Goal: Information Seeking & Learning: Learn about a topic

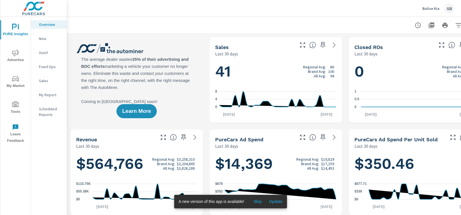
click at [15, 62] on span "Advertise" at bounding box center [15, 57] width 27 height 14
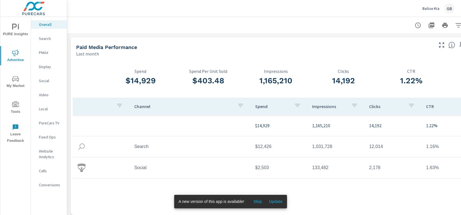
scroll to position [0, 28]
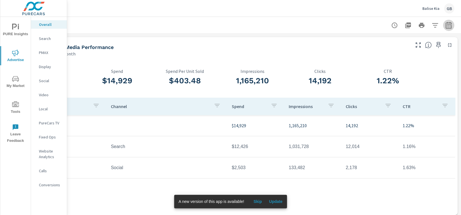
click at [405, 27] on icon "button" at bounding box center [449, 26] width 4 height 2
select select "Last month"
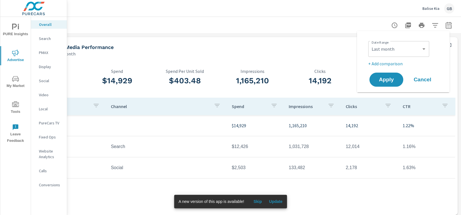
click at [397, 41] on div "Custom [DATE] Last week Last 7 days Last 14 days Last 30 days Last 45 days Last…" at bounding box center [398, 49] width 61 height 16
click at [382, 52] on select "Custom [DATE] Last week Last 7 days Last 14 days Last 30 days Last 45 days Last…" at bounding box center [399, 48] width 56 height 11
click at [374, 65] on p "+ Add comparison" at bounding box center [404, 63] width 72 height 7
select select "Previous period"
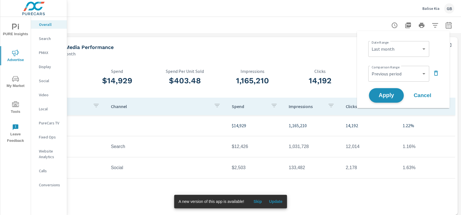
click at [379, 91] on button "Apply" at bounding box center [386, 95] width 35 height 15
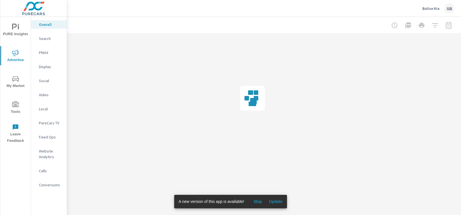
scroll to position [0, 23]
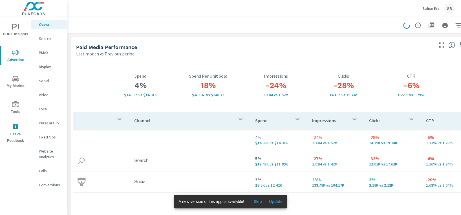
scroll to position [0, 28]
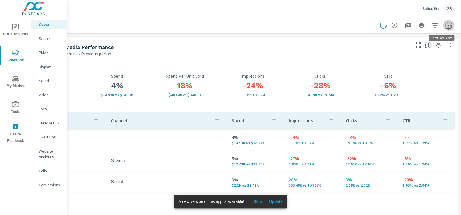
click at [405, 26] on icon "button" at bounding box center [449, 26] width 4 height 2
select select "Last month"
select select "Previous period"
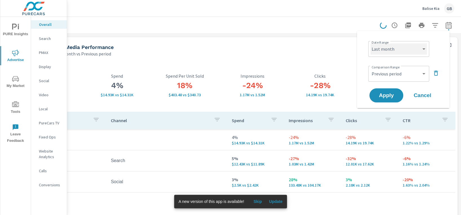
click at [396, 50] on select "Custom [DATE] Last week Last 7 days Last 14 days Last 30 days Last 45 days Last…" at bounding box center [399, 48] width 56 height 11
click at [371, 43] on select "Custom [DATE] Last week Last 7 days Last 14 days Last 30 days Last 45 days Last…" at bounding box center [399, 48] width 56 height 11
click at [395, 49] on select "Custom [DATE] Last week Last 7 days Last 14 days Last 30 days Last 45 days Last…" at bounding box center [399, 48] width 56 height 11
select select "custom"
click at [371, 43] on select "Custom [DATE] Last week Last 7 days Last 14 days Last 30 days Last 45 days Last…" at bounding box center [399, 48] width 56 height 11
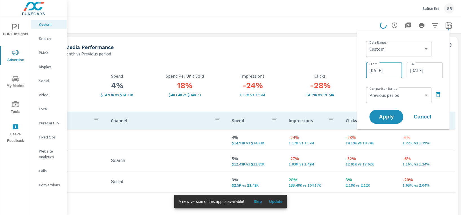
click at [371, 73] on input "[DATE]" at bounding box center [384, 70] width 32 height 11
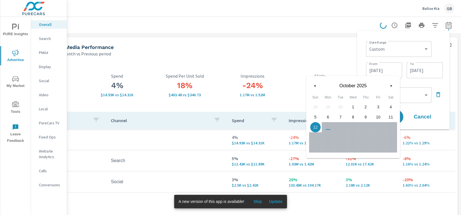
click at [313, 86] on icon "button" at bounding box center [314, 86] width 3 height 2
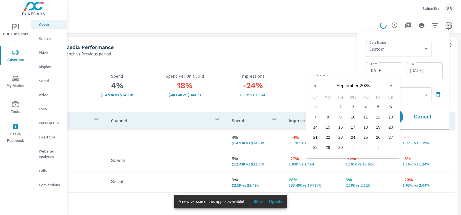
click at [313, 86] on icon "button" at bounding box center [314, 86] width 3 height 2
click at [380, 105] on span "1" at bounding box center [378, 106] width 13 height 7
type input "[DATE]"
click at [405, 76] on div "[DATE] To" at bounding box center [425, 71] width 36 height 16
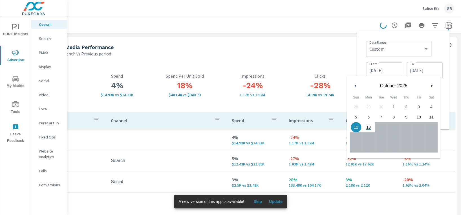
click at [354, 83] on button "button" at bounding box center [355, 86] width 7 height 7
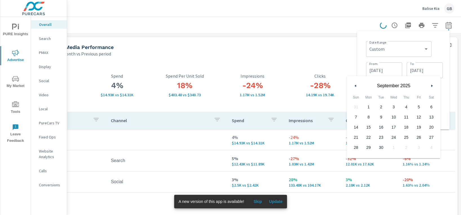
click at [354, 83] on button "button" at bounding box center [355, 86] width 7 height 7
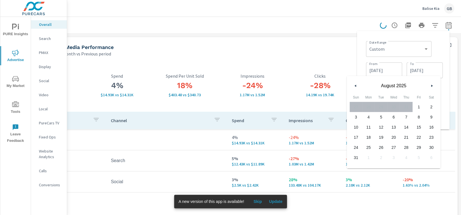
click at [354, 158] on span "31" at bounding box center [356, 157] width 13 height 7
type input "[DATE]"
click at [405, 53] on div "Date Range Custom [DATE] Last week Last 7 days Last 14 days Last 30 days Last 4…" at bounding box center [404, 48] width 77 height 19
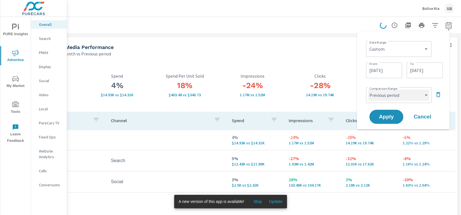
click at [376, 96] on select "Custom Previous period Previous month Previous year" at bounding box center [398, 95] width 61 height 11
select select "custom"
click at [368, 90] on select "Custom Previous period Previous month Previous year" at bounding box center [398, 95] width 61 height 11
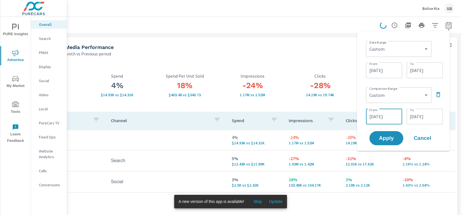
click at [375, 119] on input "[DATE]" at bounding box center [384, 116] width 32 height 11
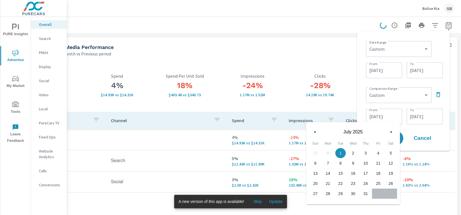
click at [363, 101] on div "Date Range Custom [DATE] Last week Last 7 days Last 14 days Last 30 days Last 4…" at bounding box center [403, 91] width 83 height 111
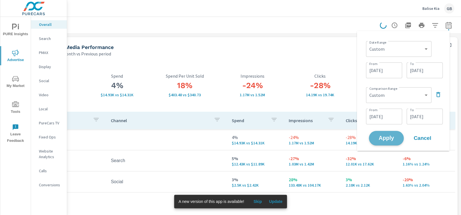
click at [385, 136] on span "Apply" at bounding box center [386, 138] width 23 height 5
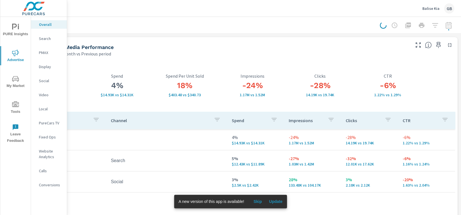
scroll to position [0, 23]
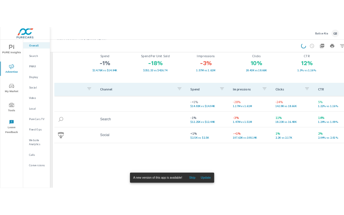
scroll to position [38, 0]
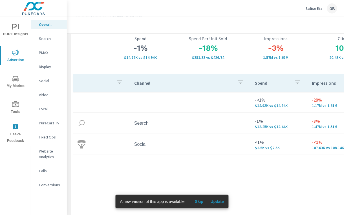
click at [331, 179] on div "Channel Spend Impressions Clicks CTR -<1% $14.93K vs $14.94K -28% 1.17M vs 1.61…" at bounding box center [276, 148] width 406 height 149
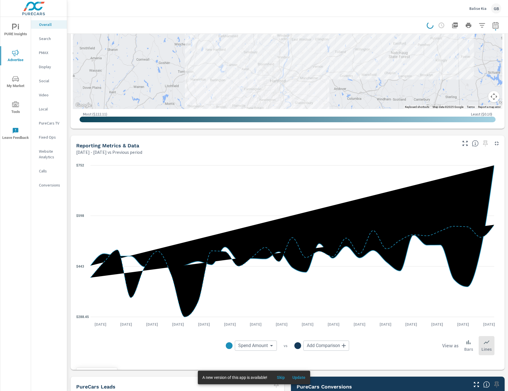
scroll to position [476, 0]
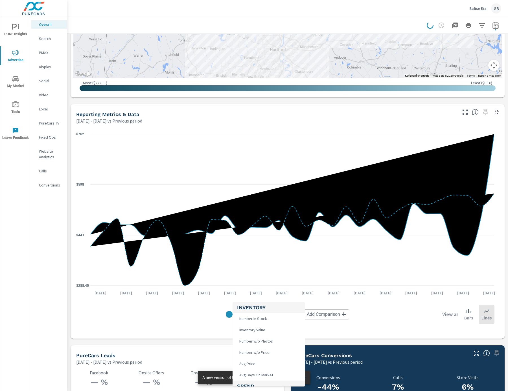
click at [248, 215] on body "PURE Insights Advertise My Market Tools Leave Feedback Overall Search PMAX Disp…" at bounding box center [254, 195] width 508 height 391
click at [268, 215] on span "Total Conversions" at bounding box center [254, 326] width 34 height 8
type input "Total Conversions"
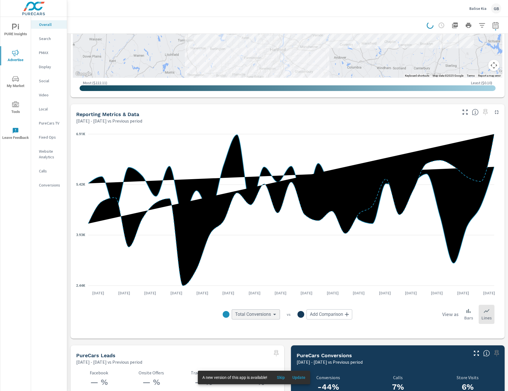
scroll to position [105, 0]
click at [405, 215] on p "Bars" at bounding box center [468, 318] width 9 height 7
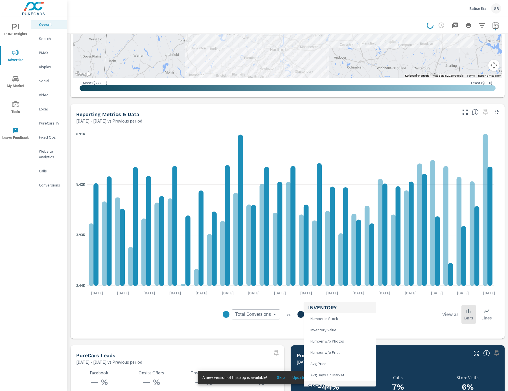
click at [322, 215] on body "PURE Insights Advertise My Market Tools Leave Feedback Overall Search PMAX Disp…" at bounding box center [254, 195] width 508 height 391
click at [331, 215] on li "Leads" at bounding box center [339, 337] width 72 height 11
type input "Leads"
